Goal: Task Accomplishment & Management: Use online tool/utility

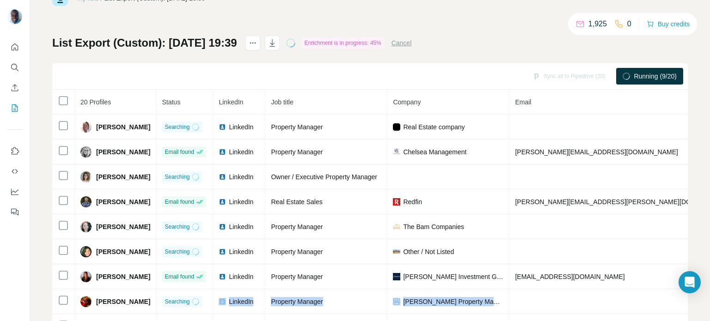
scroll to position [67, 0]
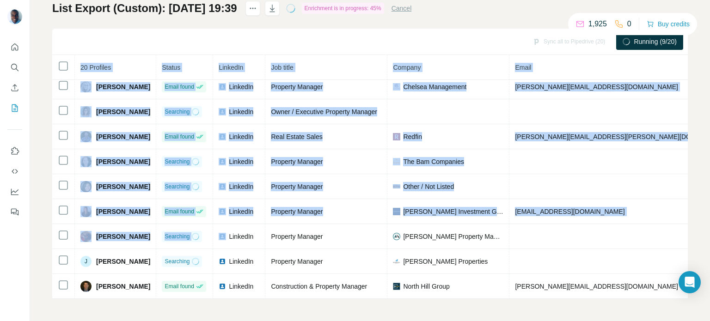
drag, startPoint x: 212, startPoint y: 321, endPoint x: 265, endPoint y: 325, distance: 52.9
click at [265, 321] on html "My lists / List Export (Custom): 26/08/2025 19:39 1,925 0 Buy credits List Expo…" at bounding box center [355, 160] width 710 height 321
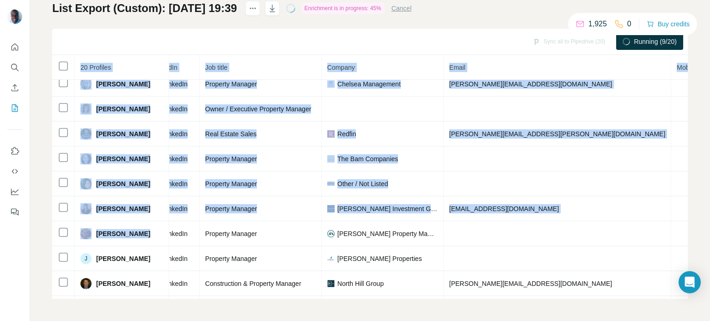
scroll to position [33, 168]
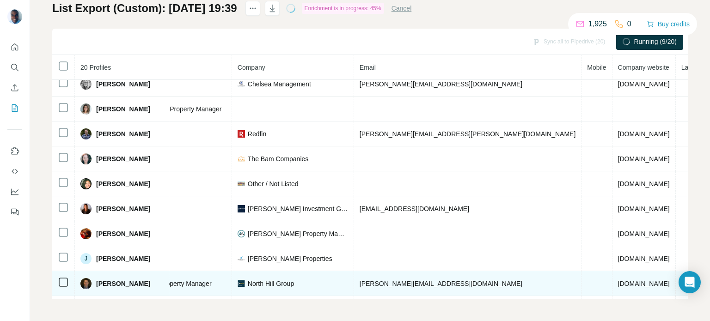
drag, startPoint x: 409, startPoint y: 294, endPoint x: 267, endPoint y: 291, distance: 142.0
click at [267, 291] on tbody "Alisha Jones Searching LinkedIn Property Manager Real Estate company rebank.lt …" at bounding box center [337, 296] width 906 height 499
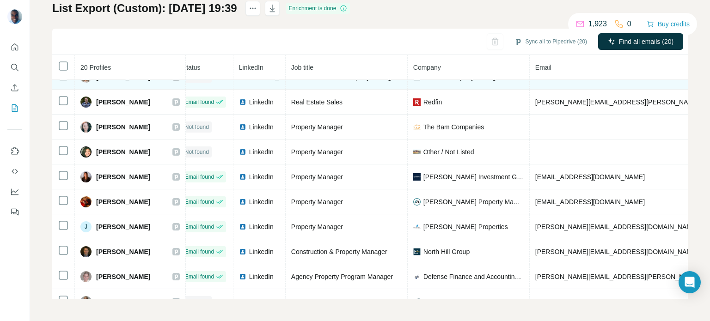
scroll to position [50, 9]
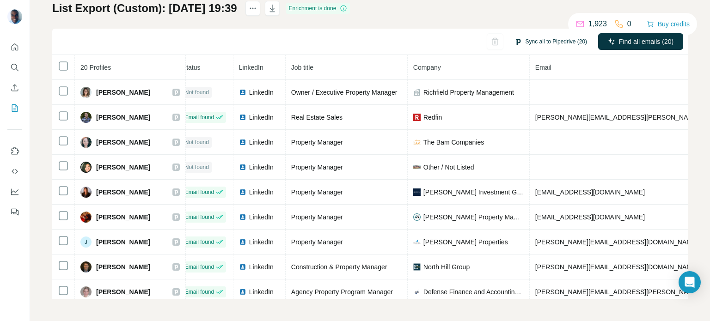
click at [536, 43] on button "Sync all to Pipedrive (20)" at bounding box center [551, 42] width 86 height 14
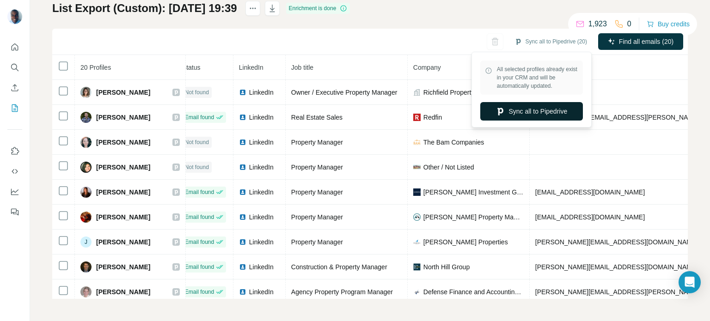
click at [518, 118] on button "Sync all to Pipedrive" at bounding box center [532, 111] width 103 height 18
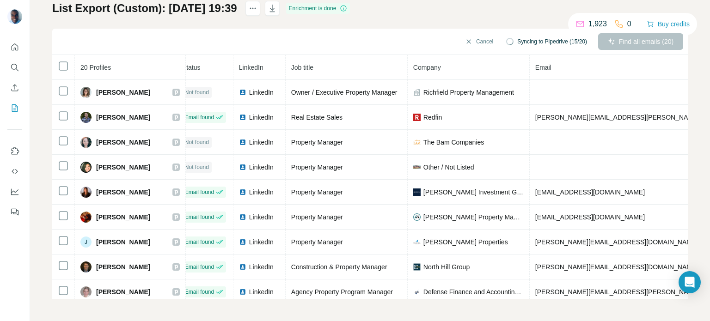
scroll to position [281, 9]
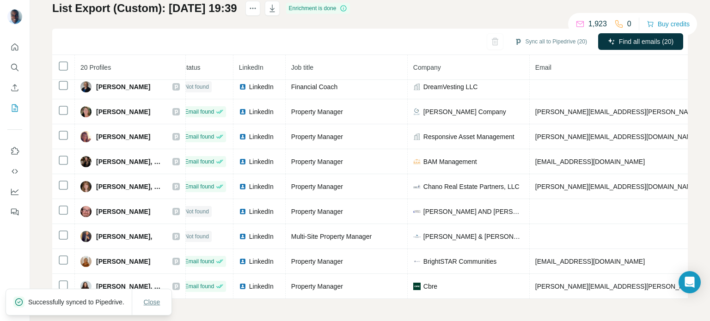
click at [152, 298] on span "Close" at bounding box center [152, 302] width 17 height 9
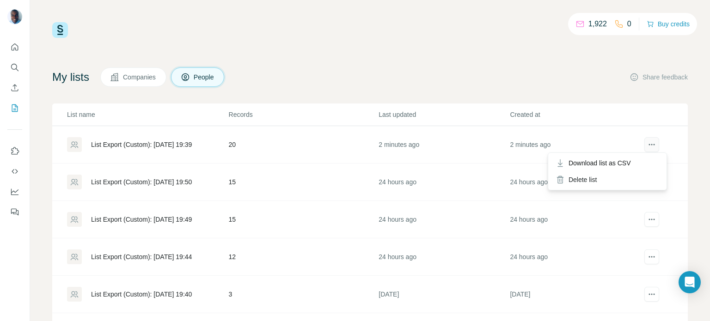
click at [647, 148] on icon "actions" at bounding box center [651, 144] width 9 height 9
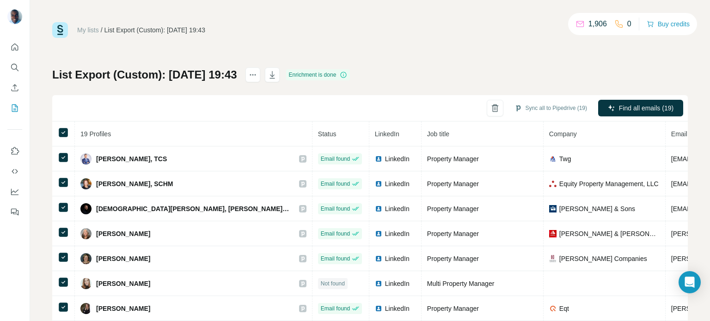
drag, startPoint x: 430, startPoint y: 321, endPoint x: 466, endPoint y: 320, distance: 36.1
click at [543, 106] on button "Sync all to Pipedrive (19)" at bounding box center [551, 108] width 86 height 14
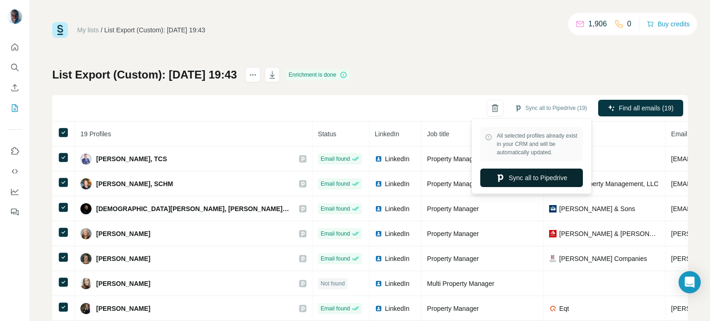
click at [528, 177] on button "Sync all to Pipedrive" at bounding box center [532, 178] width 103 height 18
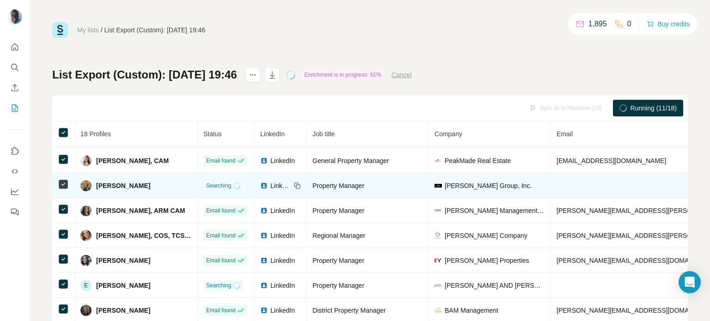
scroll to position [33, 0]
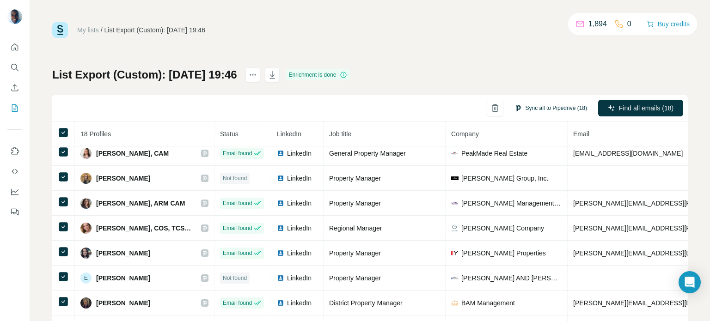
click at [542, 109] on button "Sync all to Pipedrive (18)" at bounding box center [551, 108] width 86 height 14
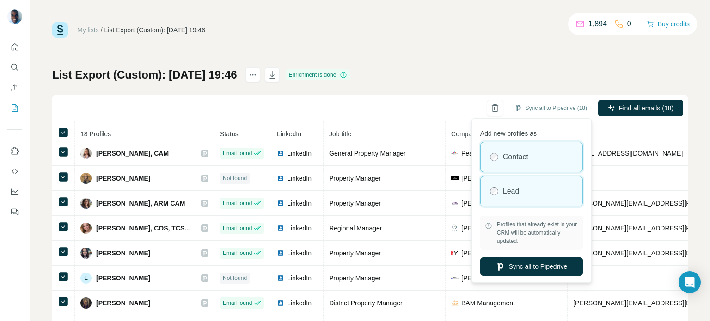
click at [519, 191] on label "Lead" at bounding box center [511, 191] width 17 height 11
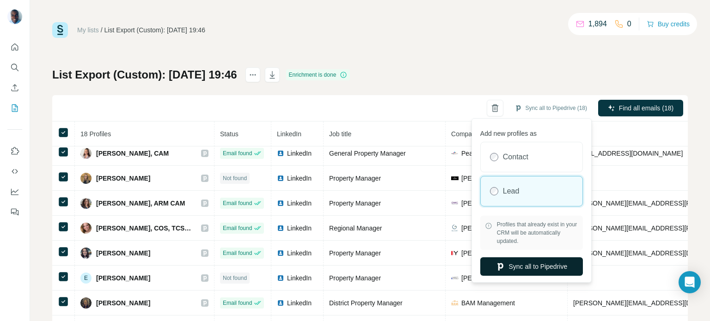
click at [527, 271] on button "Sync all to Pipedrive" at bounding box center [532, 267] width 103 height 18
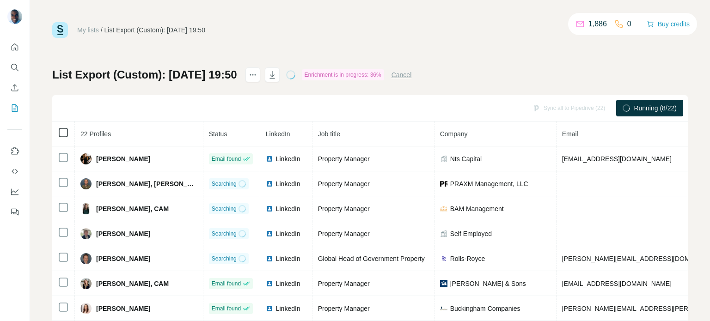
click at [68, 132] on icon at bounding box center [63, 132] width 11 height 11
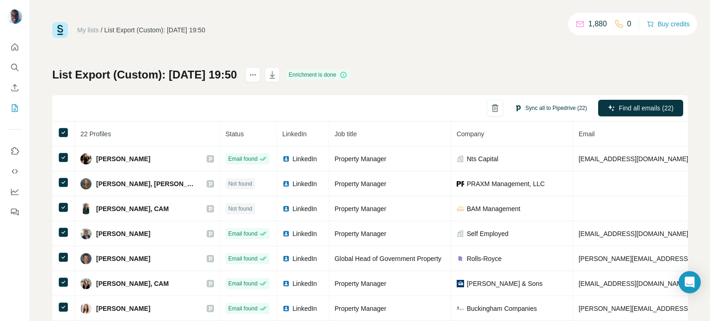
click at [554, 112] on button "Sync all to Pipedrive (22)" at bounding box center [551, 108] width 86 height 14
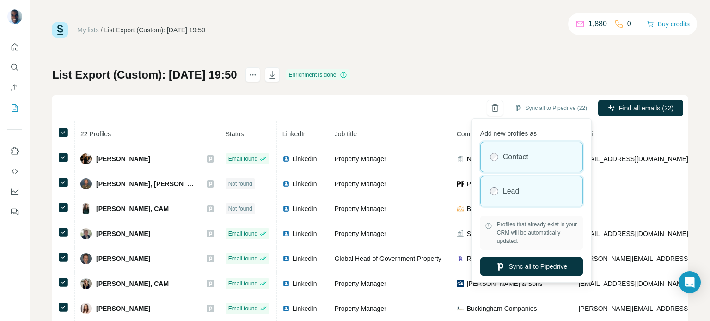
click at [508, 193] on label "Lead" at bounding box center [511, 191] width 17 height 11
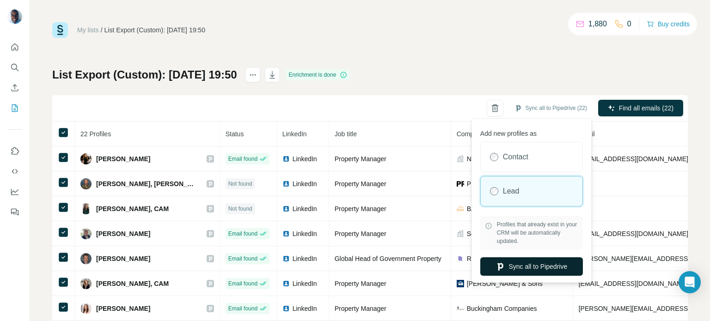
click at [520, 265] on button "Sync all to Pipedrive" at bounding box center [532, 267] width 103 height 18
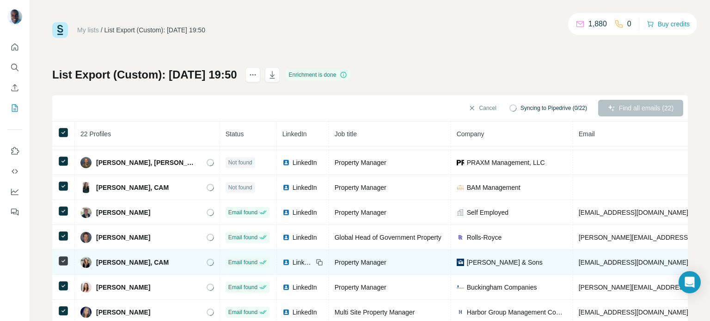
scroll to position [33, 0]
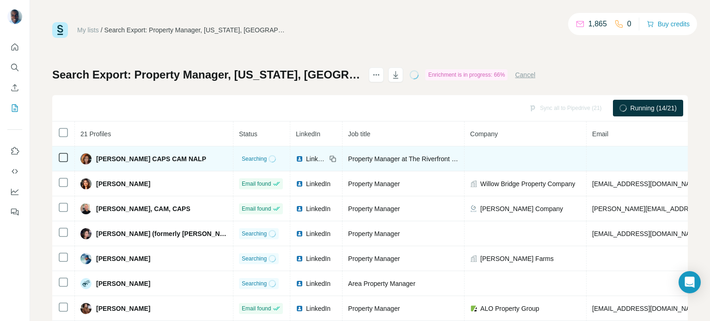
scroll to position [33, 0]
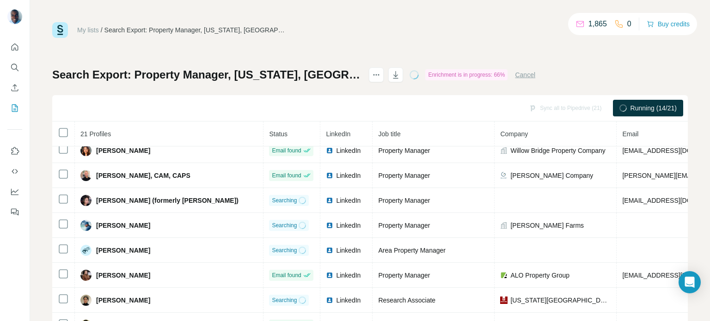
click at [60, 138] on th at bounding box center [63, 134] width 23 height 25
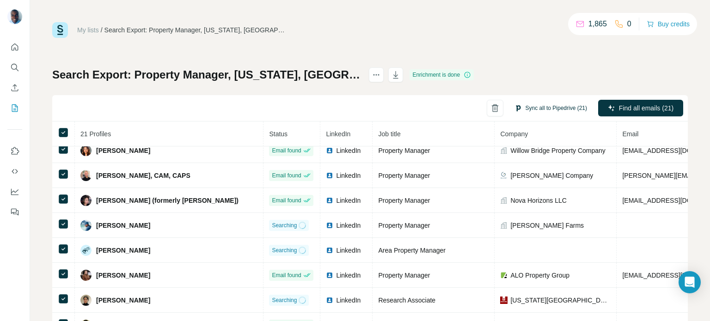
click at [535, 110] on button "Sync all to Pipedrive (21)" at bounding box center [551, 108] width 86 height 14
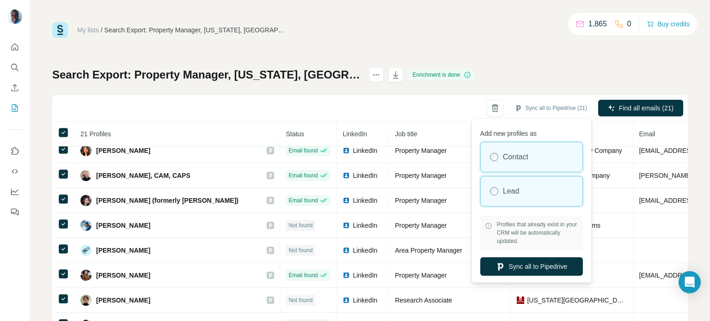
click at [518, 189] on label "Lead" at bounding box center [511, 191] width 17 height 11
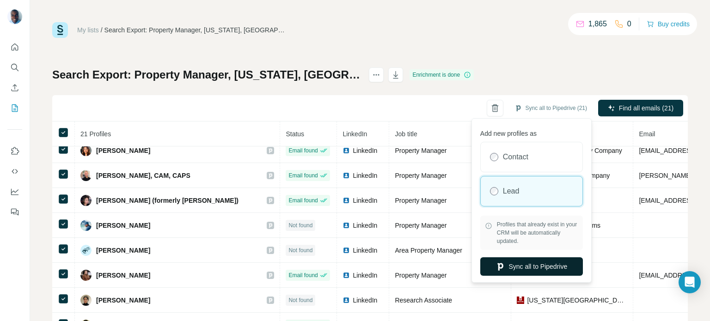
click at [531, 264] on button "Sync all to Pipedrive" at bounding box center [532, 267] width 103 height 18
